Goal: Task Accomplishment & Management: Manage account settings

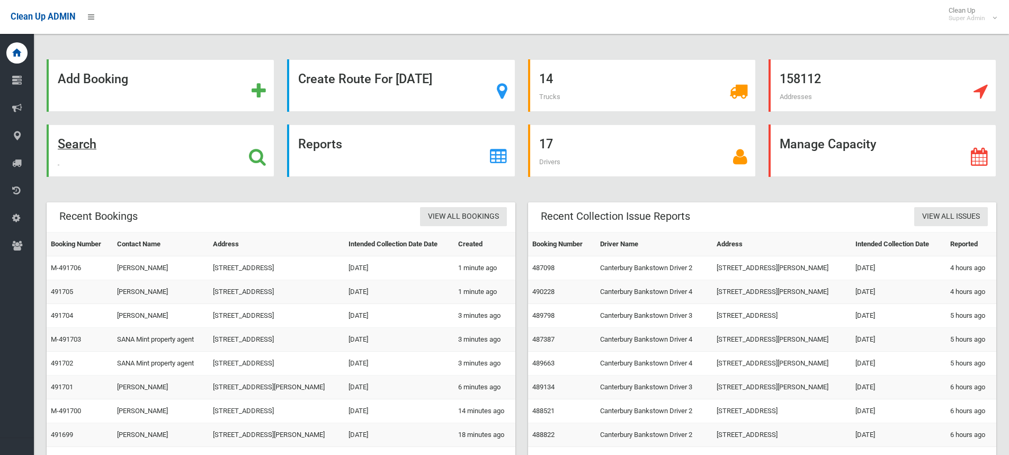
click at [254, 157] on icon at bounding box center [257, 157] width 17 height 18
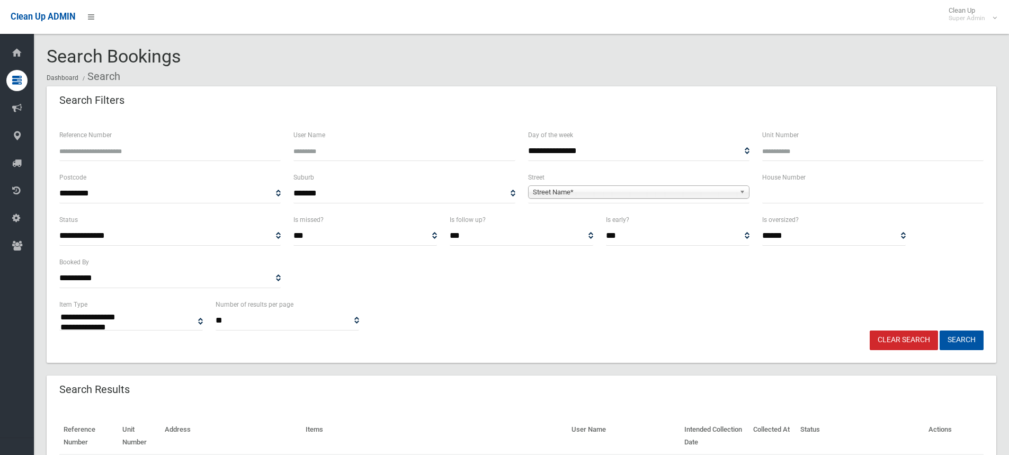
select select
click at [804, 194] on input "text" at bounding box center [872, 194] width 221 height 20
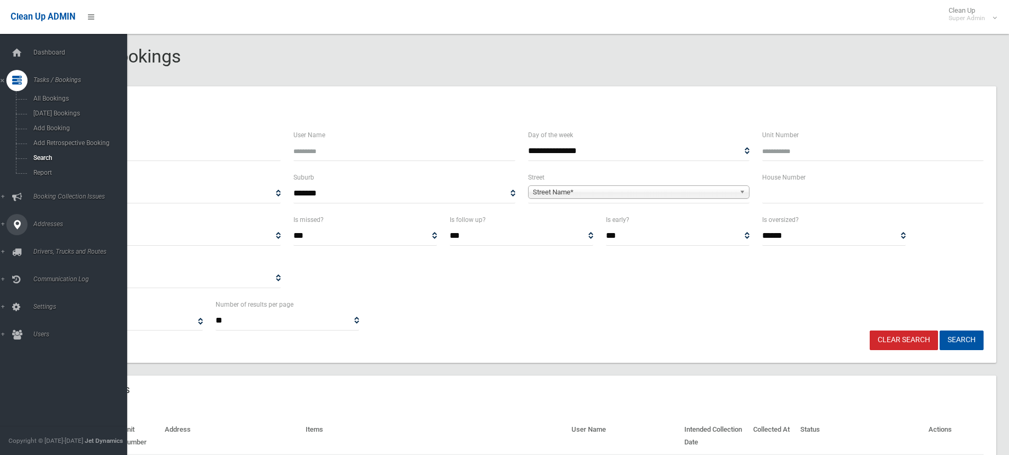
click at [19, 220] on icon at bounding box center [17, 224] width 10 height 21
click at [56, 154] on span "All Addresses" at bounding box center [78, 153] width 96 height 7
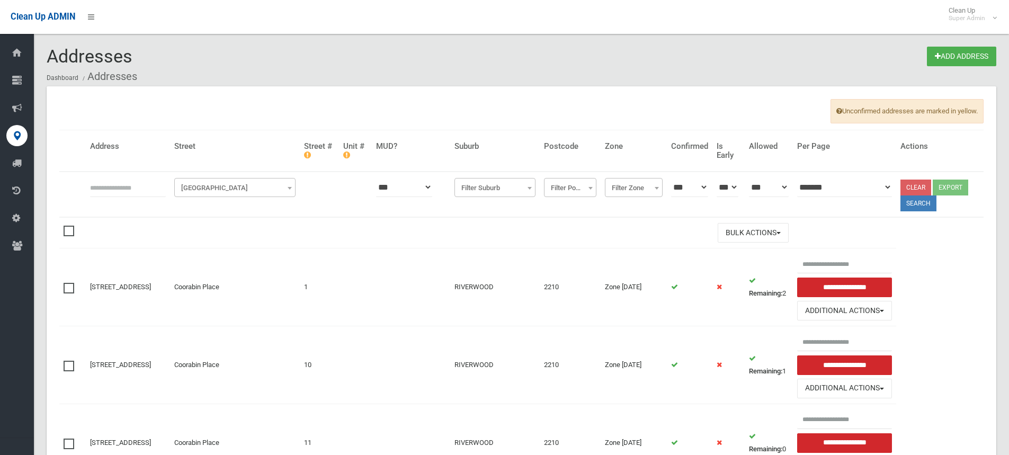
click at [129, 189] on input "text" at bounding box center [128, 188] width 76 height 20
type input "*********"
click button at bounding box center [0, 0] width 0 height 0
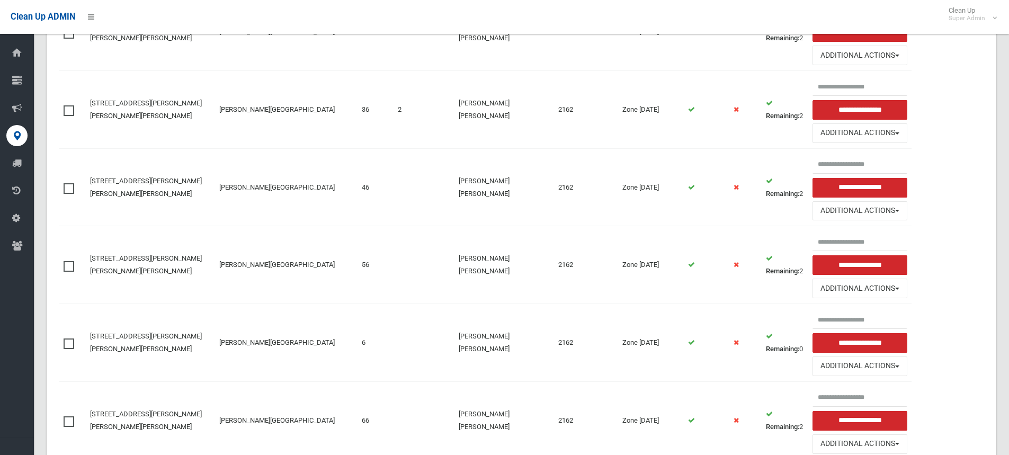
scroll to position [530, 0]
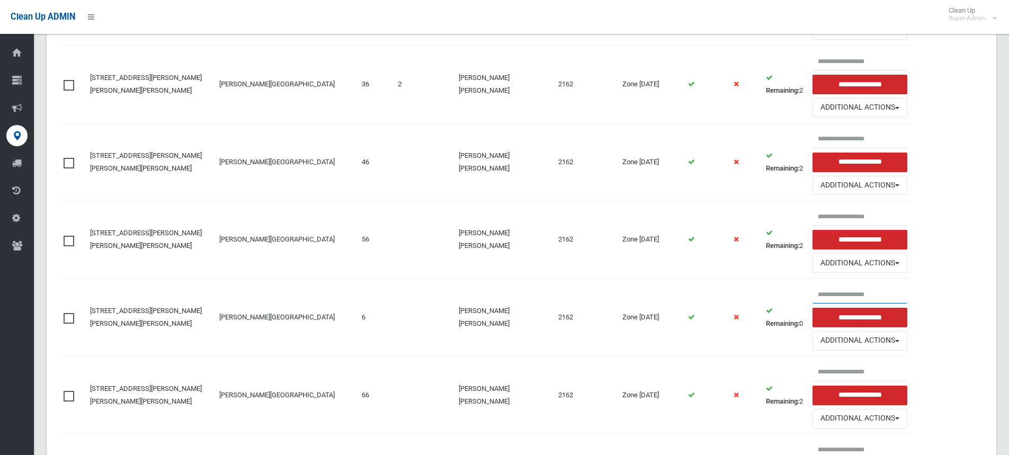
click at [840, 284] on input "text" at bounding box center [860, 294] width 95 height 20
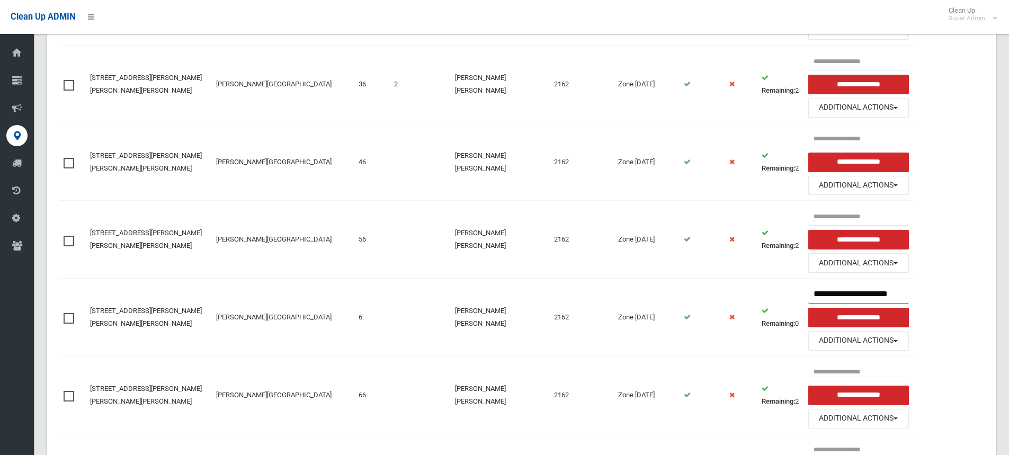
drag, startPoint x: 855, startPoint y: 276, endPoint x: 908, endPoint y: 277, distance: 52.5
click at [908, 277] on table "Address Street Street # Unit # MUD? Suburb Postcode Zone Confirmed Is Early All…" at bounding box center [521, 138] width 925 height 1077
type input "**********"
click at [845, 308] on input "**********" at bounding box center [859, 318] width 101 height 20
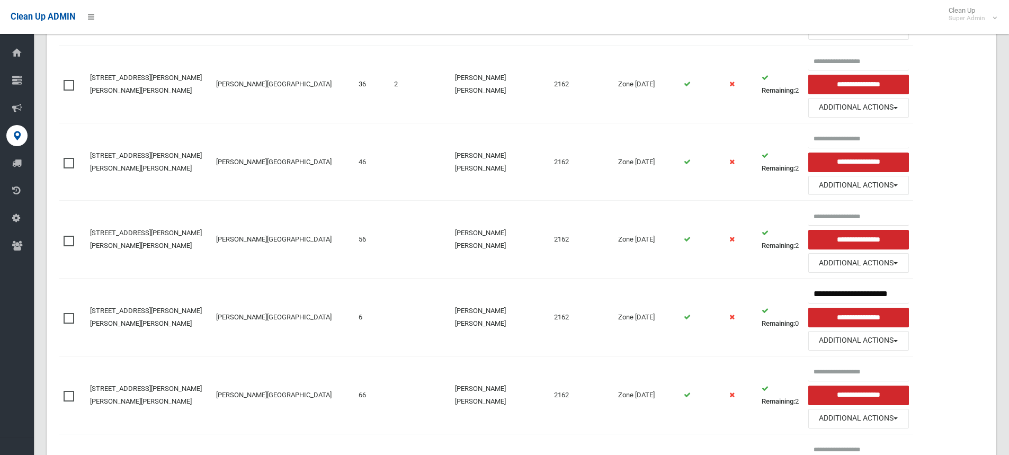
scroll to position [0, 0]
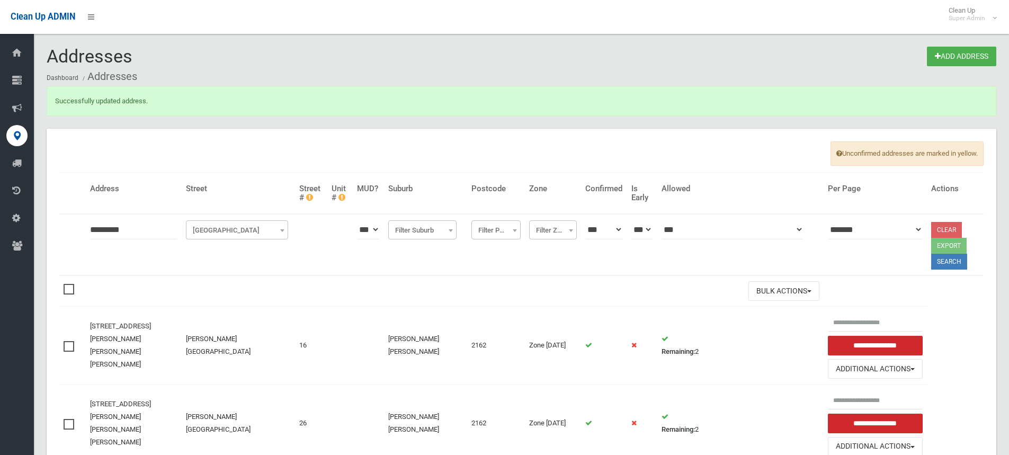
scroll to position [588, 0]
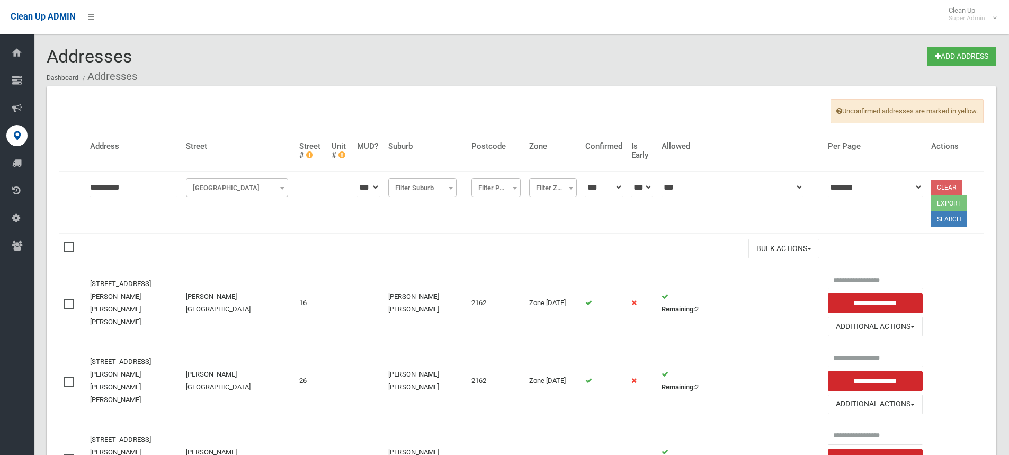
scroll to position [546, 0]
